Goal: Information Seeking & Learning: Learn about a topic

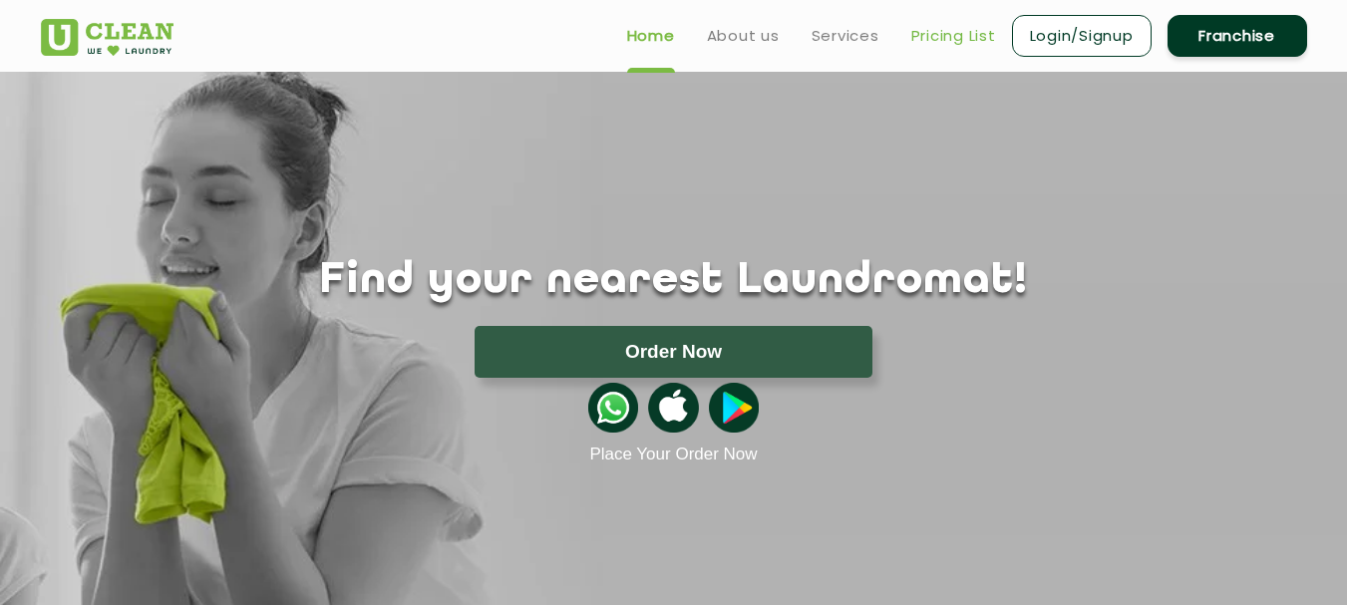
click at [920, 38] on link "Pricing List" at bounding box center [953, 36] width 85 height 24
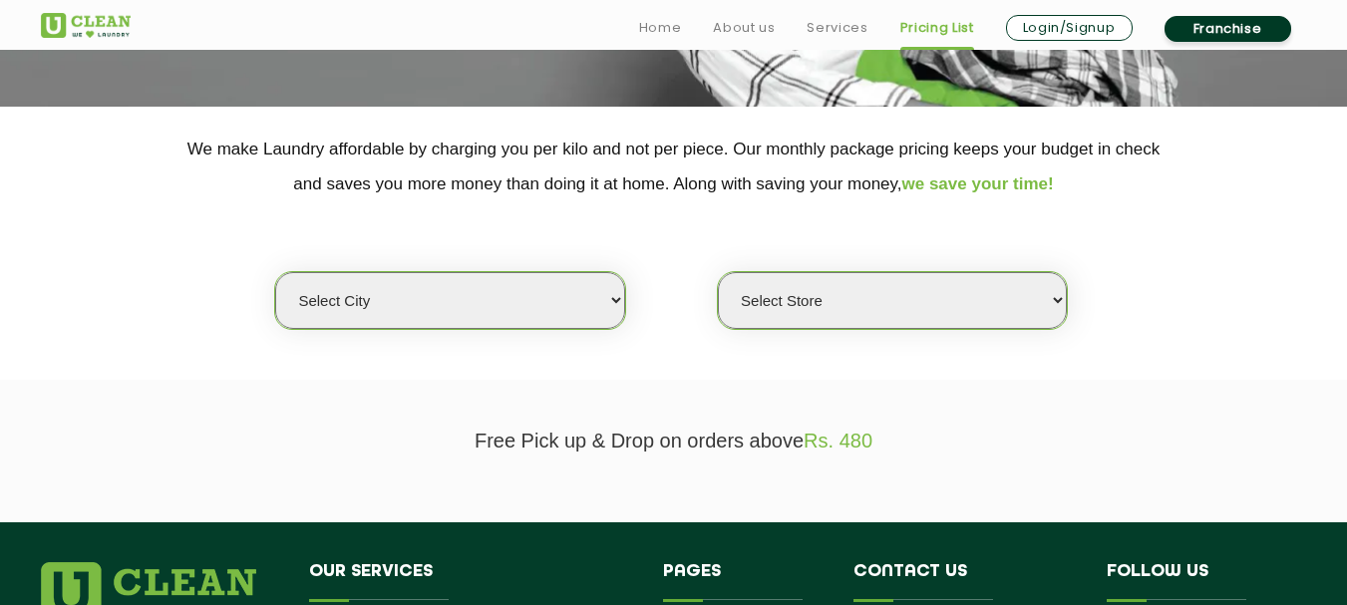
scroll to position [399, 0]
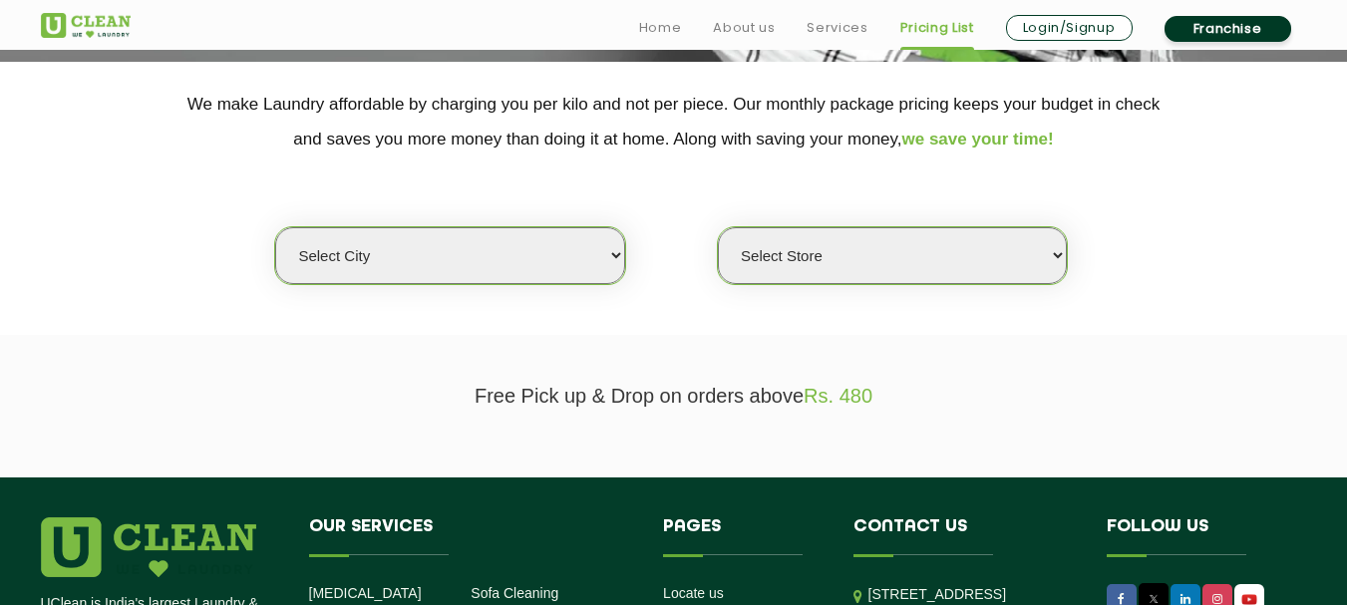
click at [614, 257] on select "Select city [GEOGRAPHIC_DATA] [GEOGRAPHIC_DATA] [GEOGRAPHIC_DATA] [GEOGRAPHIC_D…" at bounding box center [449, 255] width 349 height 57
click at [617, 246] on select "Select city [GEOGRAPHIC_DATA] [GEOGRAPHIC_DATA] [GEOGRAPHIC_DATA] [GEOGRAPHIC_D…" at bounding box center [449, 255] width 349 height 57
select select "133"
click at [275, 227] on select "Select city [GEOGRAPHIC_DATA] [GEOGRAPHIC_DATA] [GEOGRAPHIC_DATA] [GEOGRAPHIC_D…" at bounding box center [449, 255] width 349 height 57
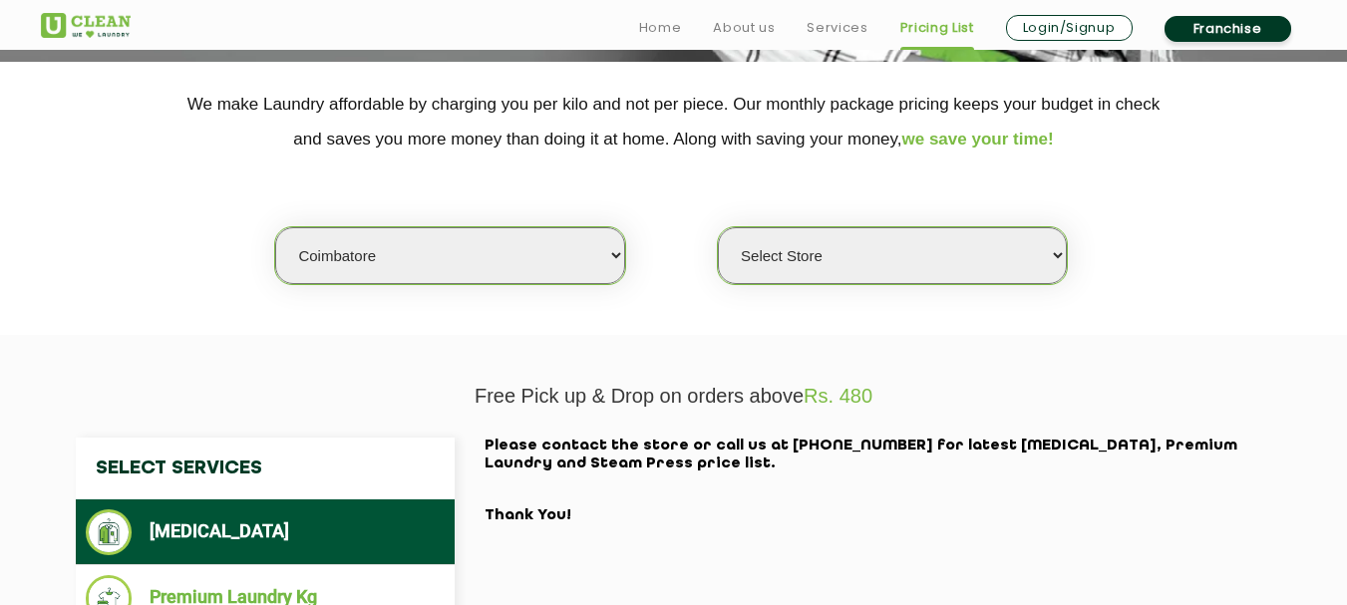
click at [932, 282] on select "Select Store [GEOGRAPHIC_DATA]" at bounding box center [892, 255] width 349 height 57
select select "373"
click at [718, 227] on select "Select Store [GEOGRAPHIC_DATA]" at bounding box center [892, 255] width 349 height 57
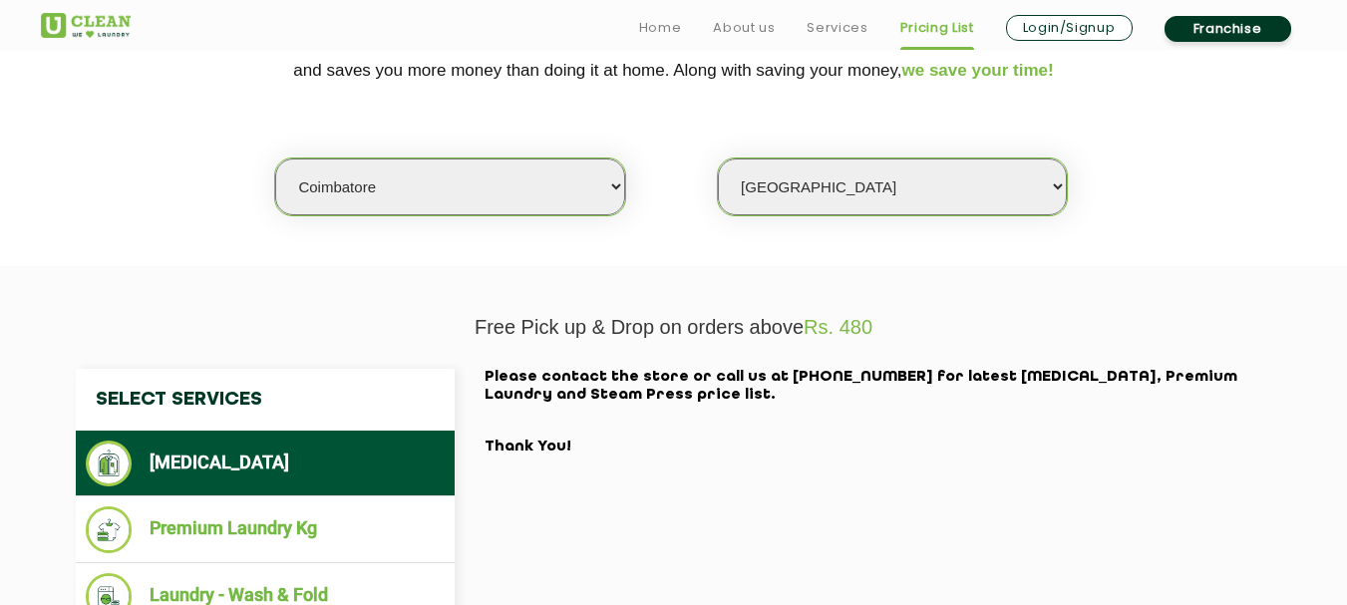
scroll to position [598, 0]
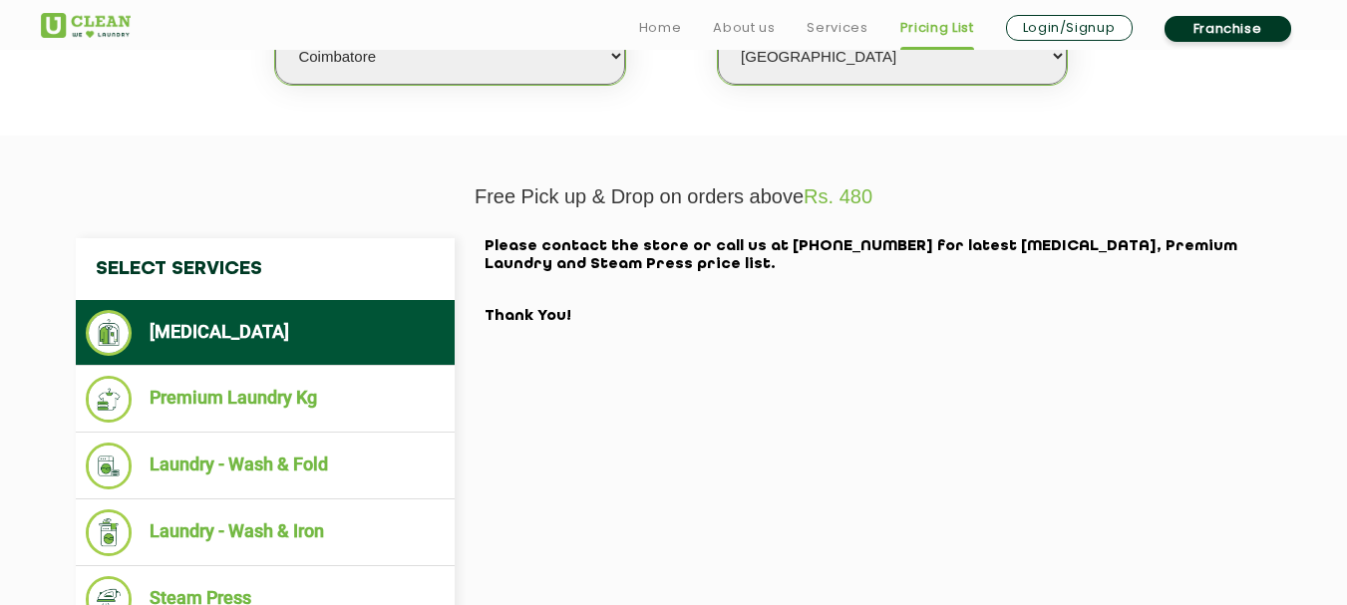
click at [256, 328] on li "[MEDICAL_DATA]" at bounding box center [265, 333] width 359 height 46
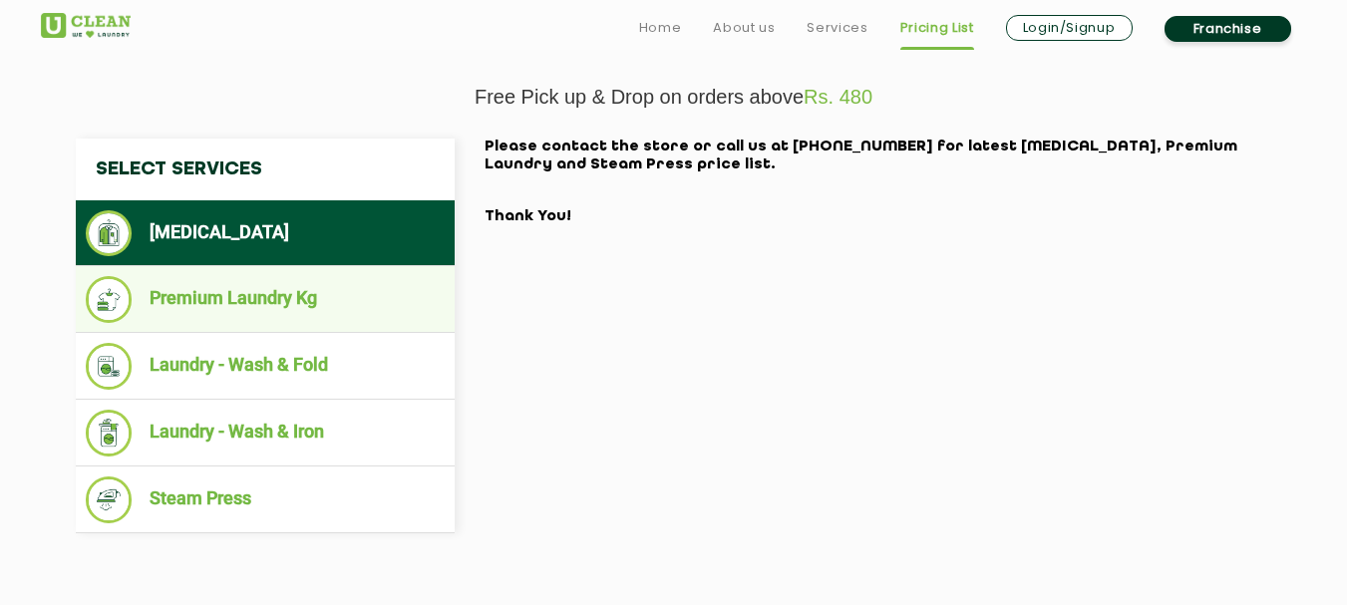
click at [207, 290] on li "Premium Laundry Kg" at bounding box center [265, 299] width 359 height 47
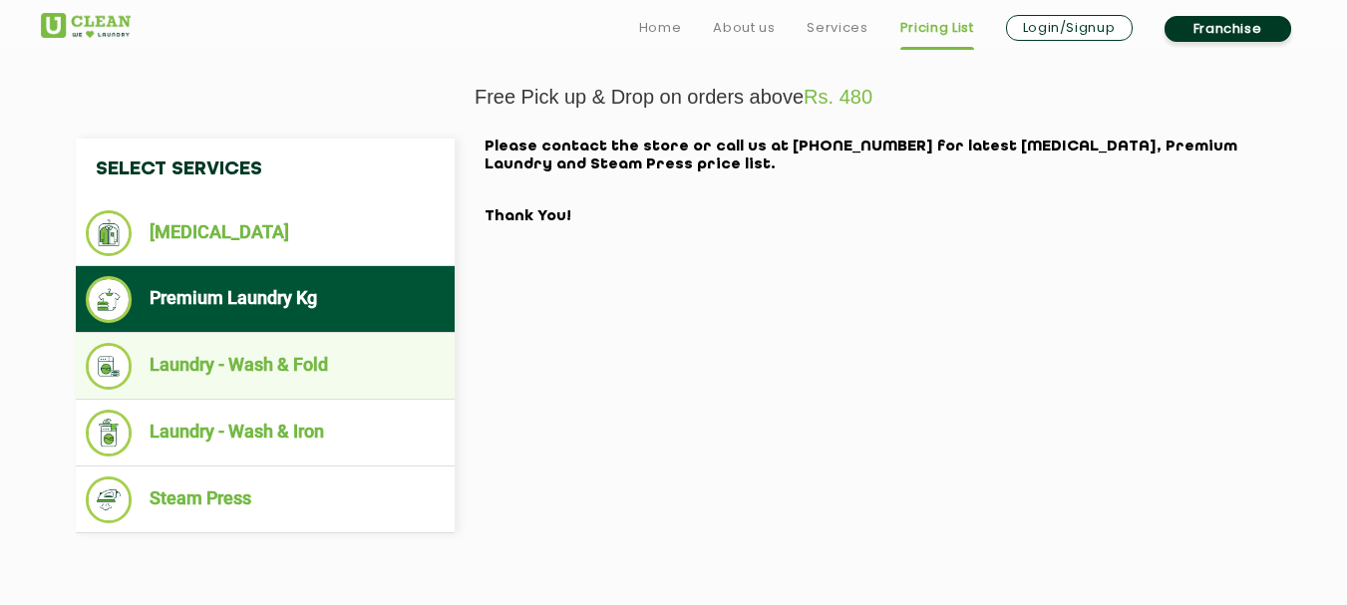
click at [260, 378] on li "Laundry - Wash & Fold" at bounding box center [265, 366] width 359 height 47
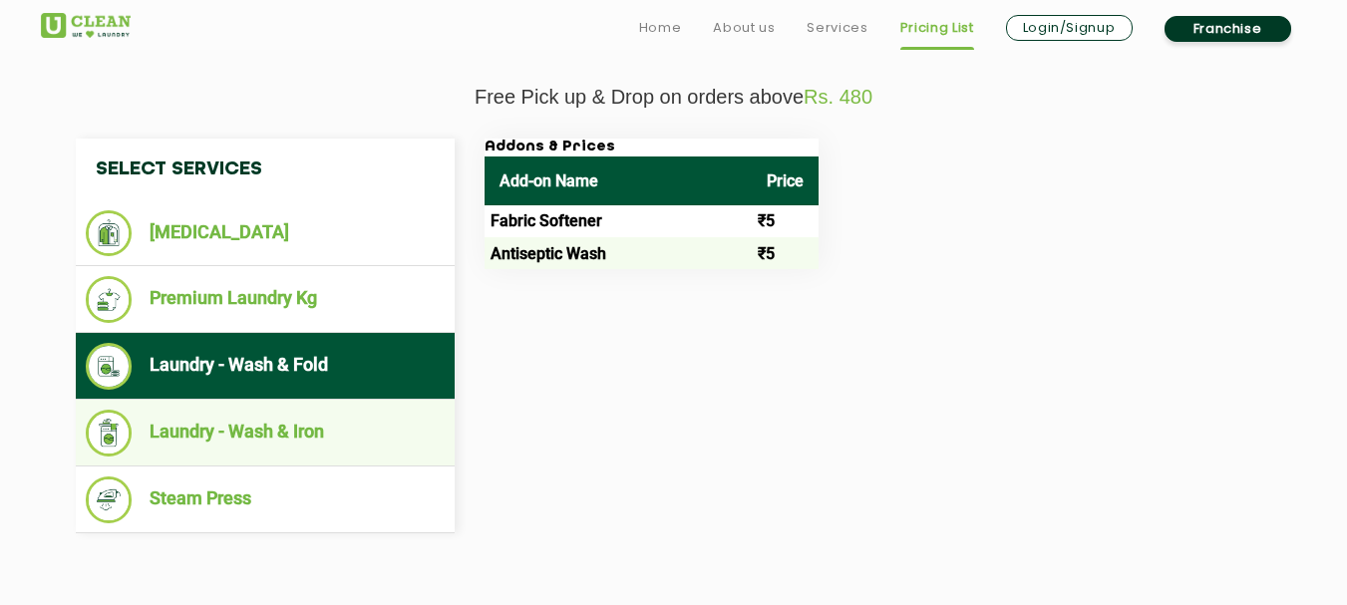
click at [274, 432] on li "Laundry - Wash & Iron" at bounding box center [265, 433] width 359 height 47
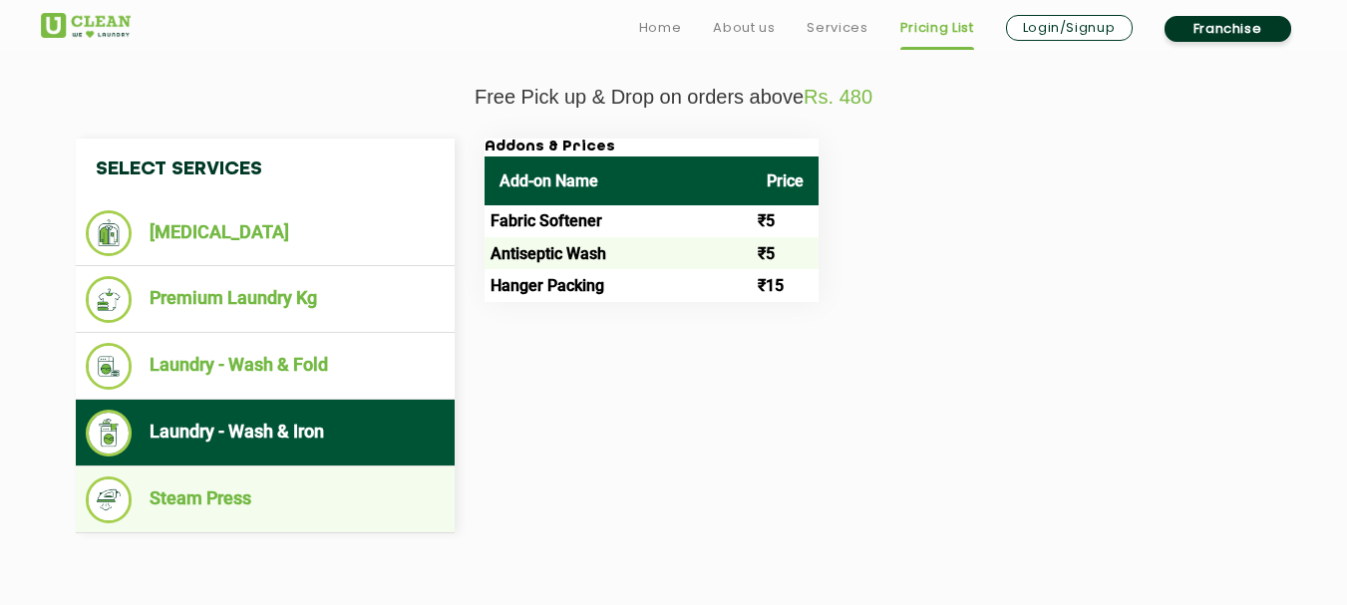
click at [262, 493] on li "Steam Press" at bounding box center [265, 500] width 359 height 47
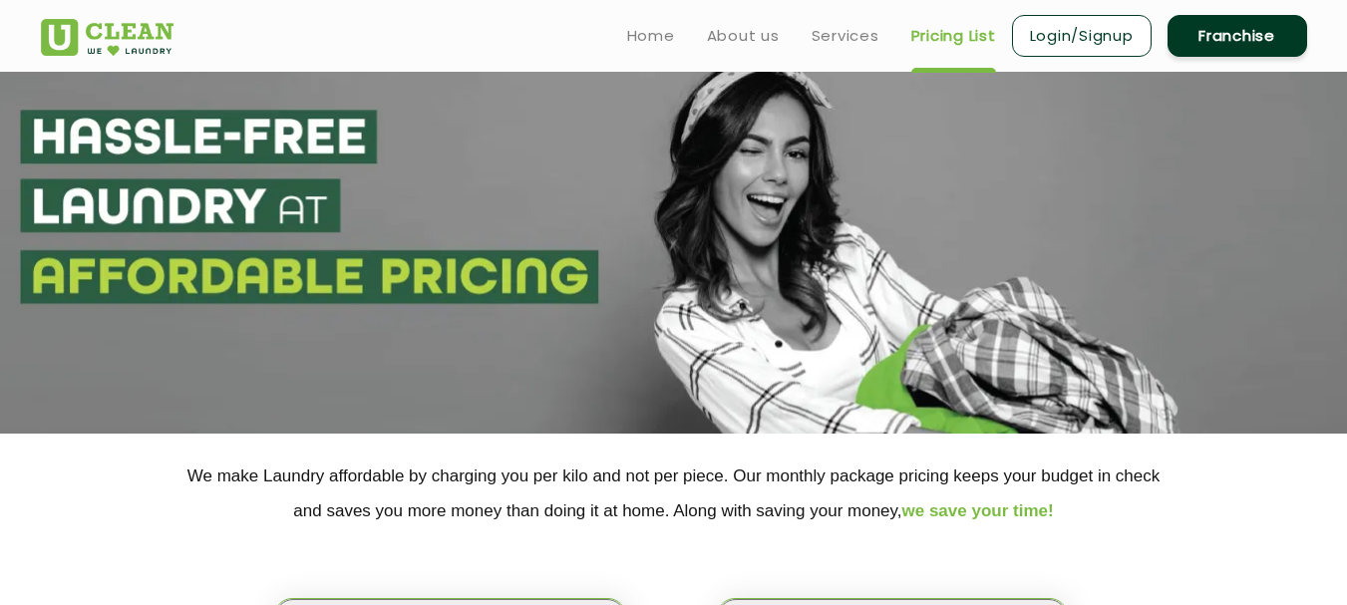
scroll to position [0, 0]
